Goal: Task Accomplishment & Management: Use online tool/utility

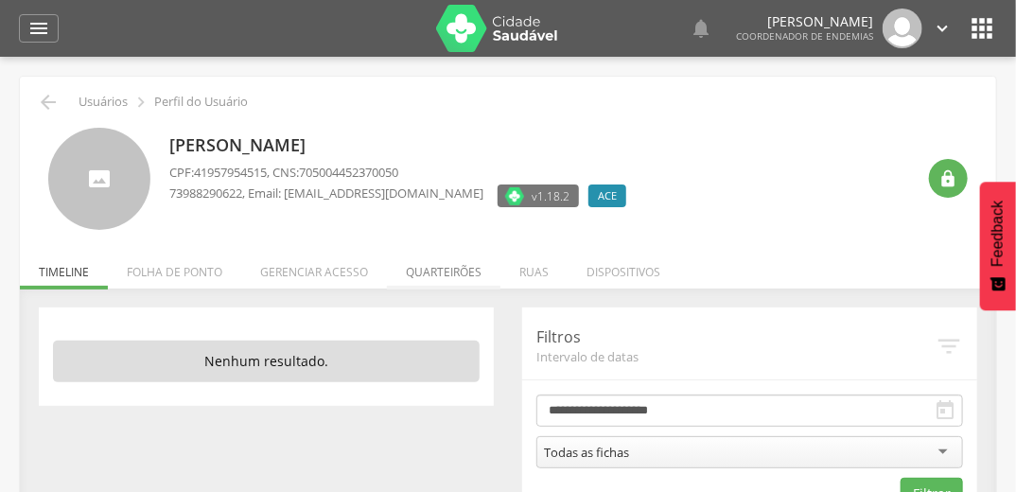
click at [442, 273] on li "Quarteirões" at bounding box center [443, 267] width 113 height 44
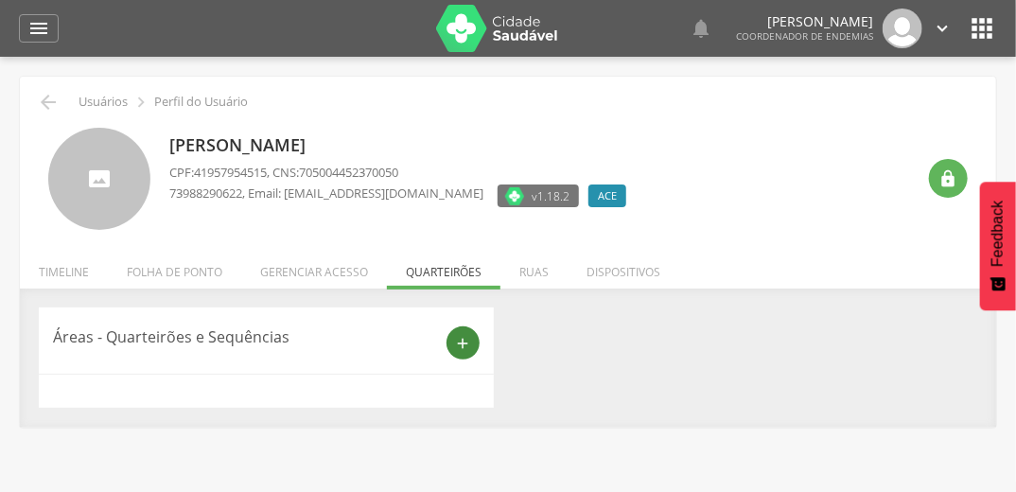
click at [461, 354] on div "add" at bounding box center [462, 342] width 33 height 33
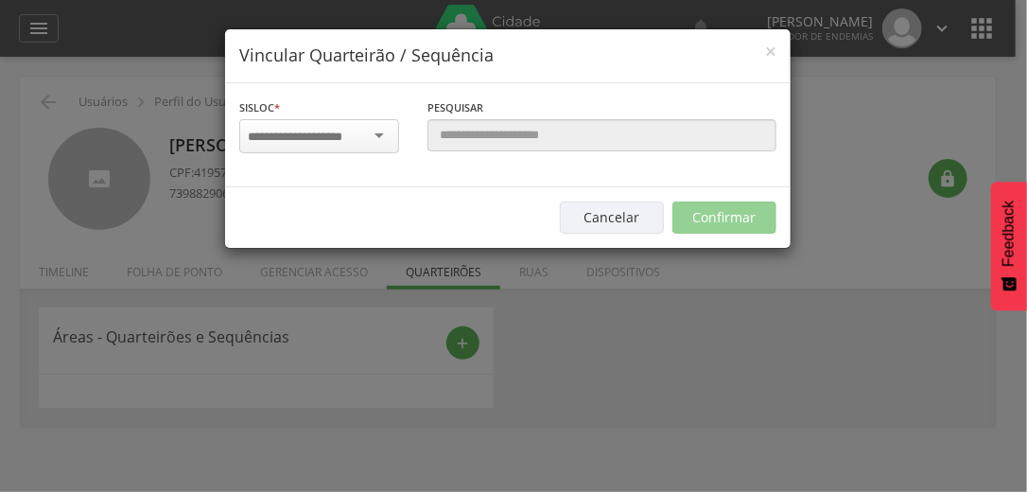
click at [383, 134] on div at bounding box center [319, 136] width 160 height 34
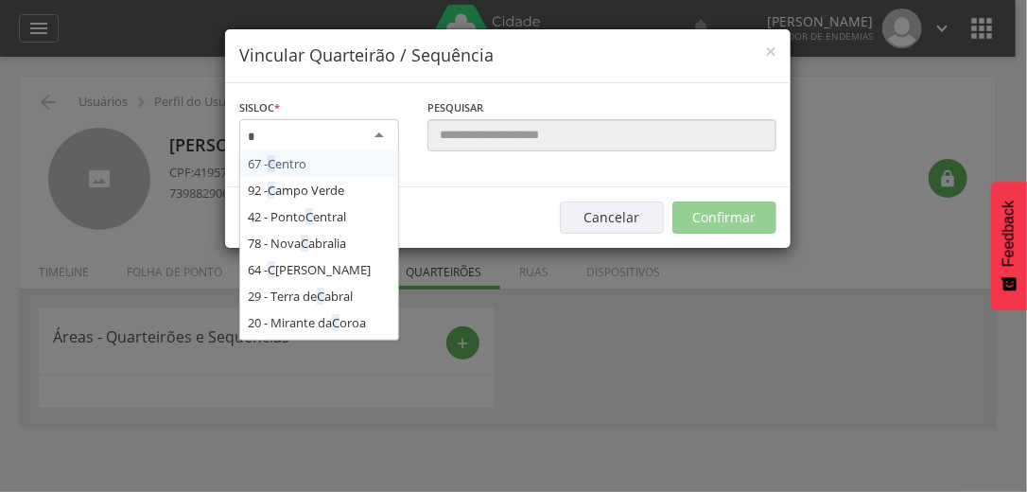
type input "**"
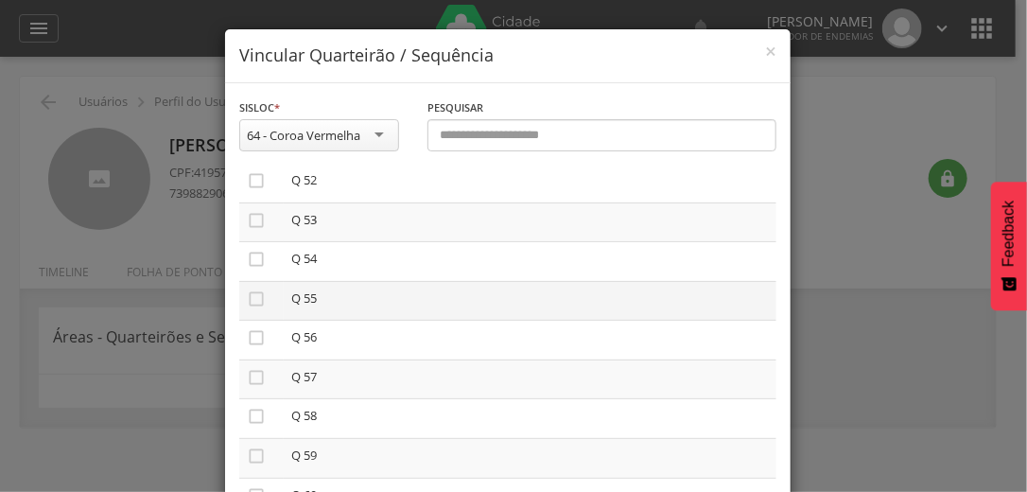
scroll to position [2043, 0]
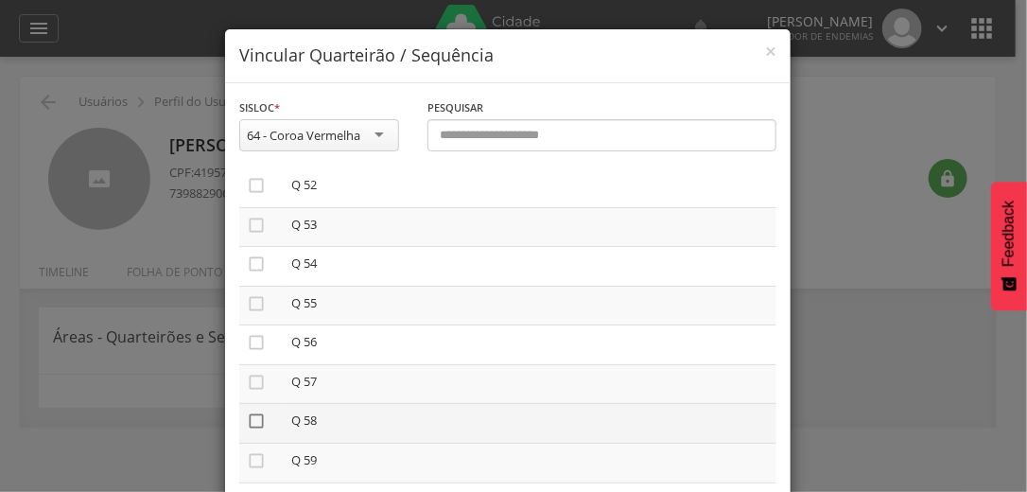
click at [255, 430] on icon "" at bounding box center [256, 420] width 19 height 19
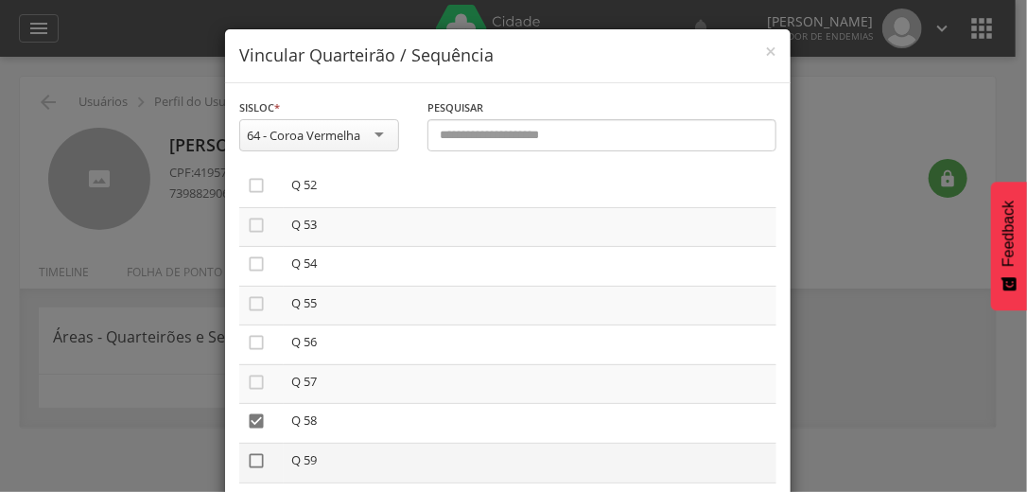
click at [249, 470] on icon "" at bounding box center [256, 460] width 19 height 19
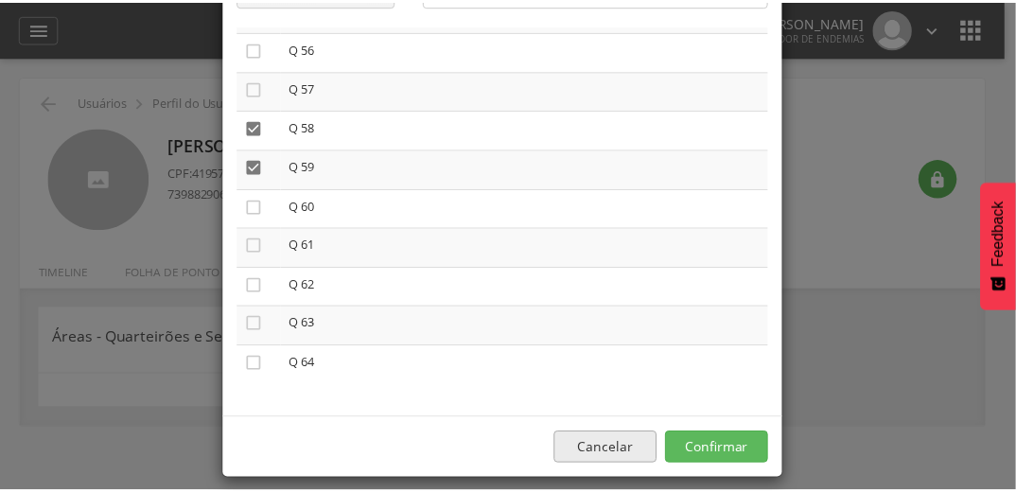
scroll to position [160, 0]
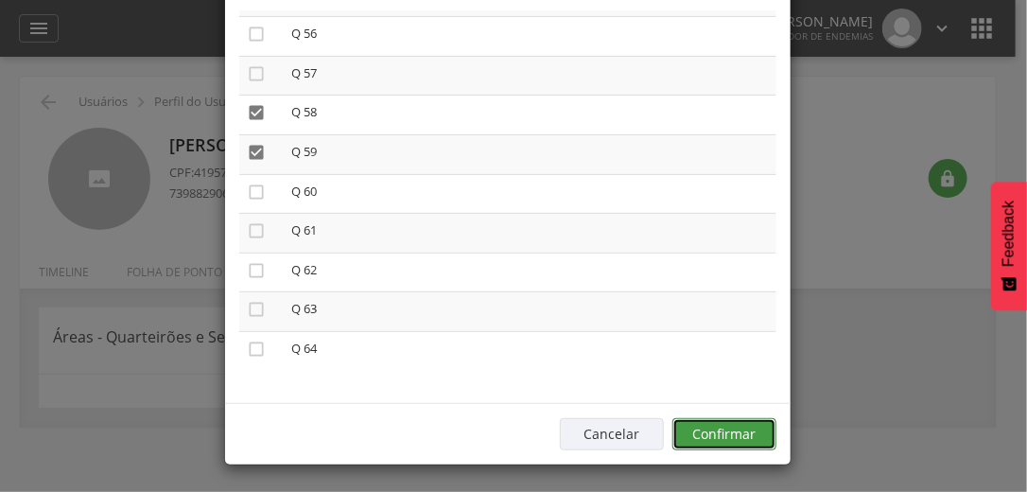
click at [727, 431] on button "Confirmar" at bounding box center [724, 434] width 104 height 32
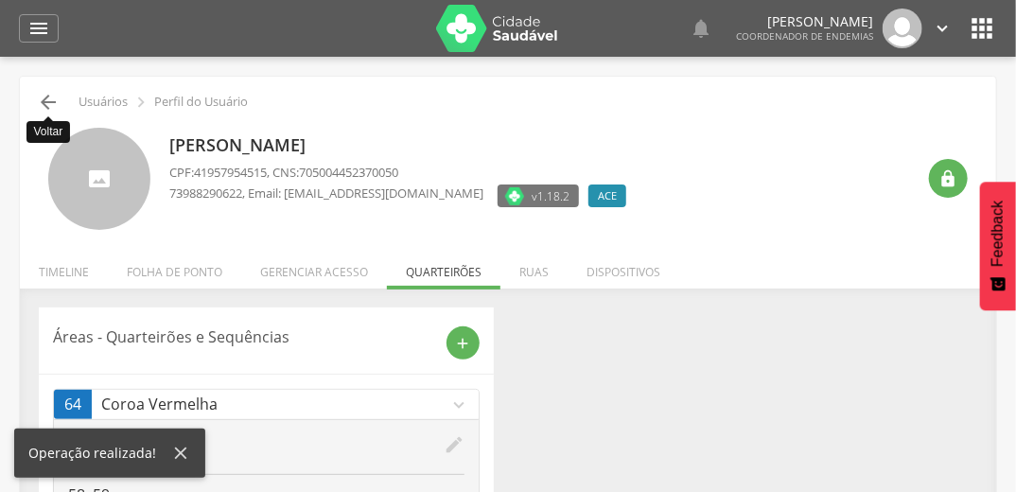
click at [42, 95] on icon "" at bounding box center [48, 102] width 23 height 23
